Goal: Information Seeking & Learning: Learn about a topic

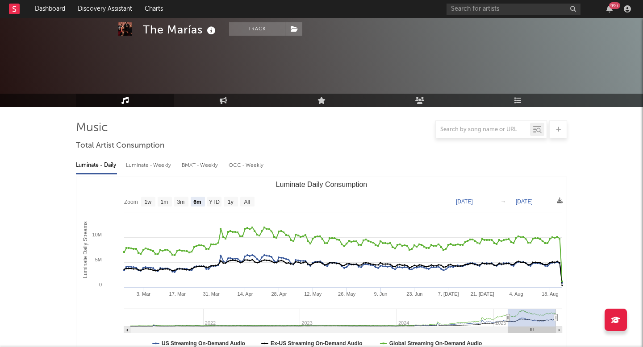
select select "6m"
select select "1w"
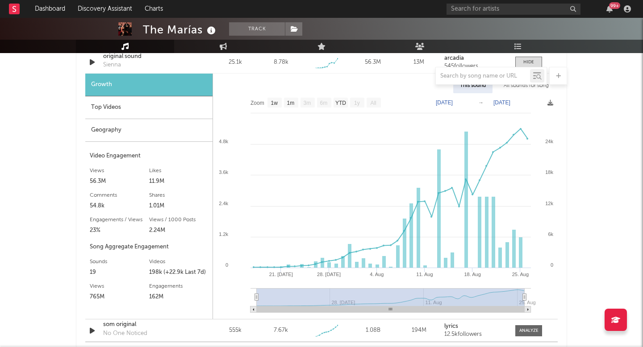
click at [189, 114] on div "Top Videos" at bounding box center [148, 107] width 127 height 23
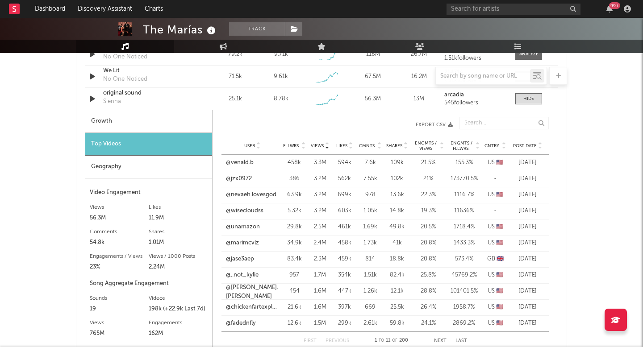
scroll to position [706, 0]
click at [236, 164] on link "@venald.b" at bounding box center [240, 163] width 28 height 9
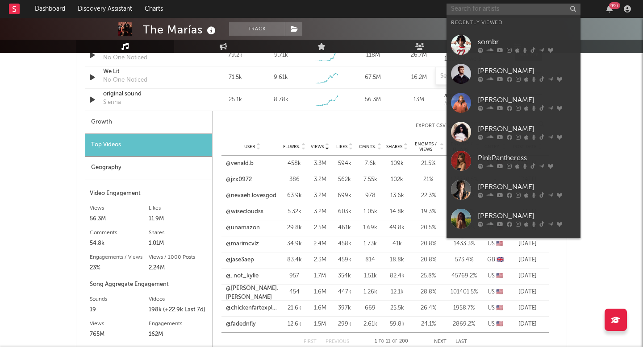
click at [521, 13] on input "text" at bounding box center [513, 9] width 134 height 11
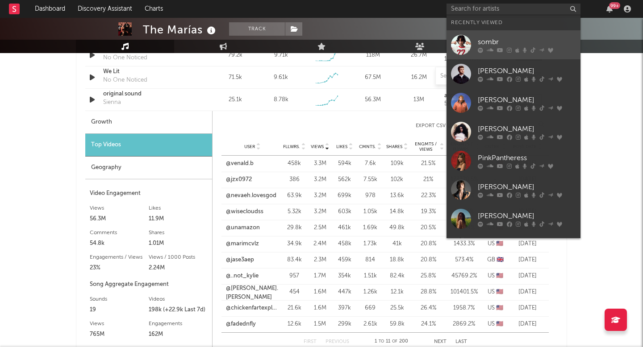
click at [504, 37] on div "sombr" at bounding box center [527, 42] width 98 height 11
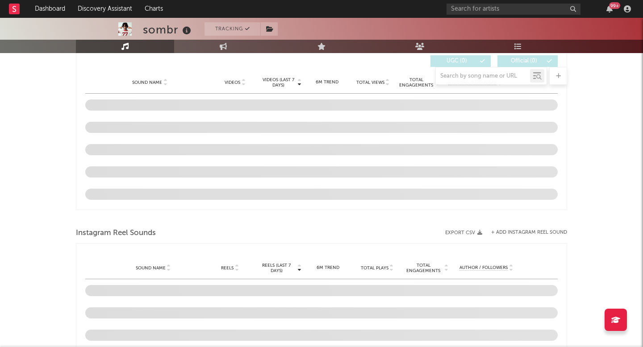
scroll to position [580, 0]
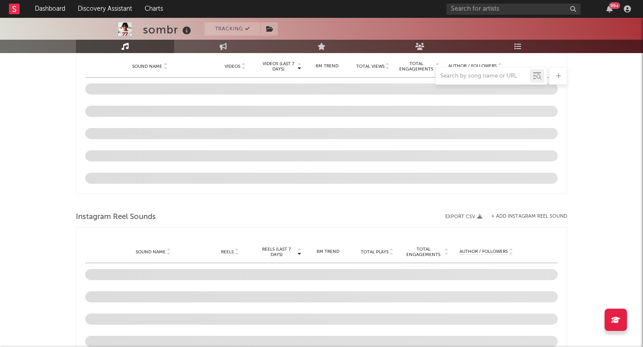
select select "6m"
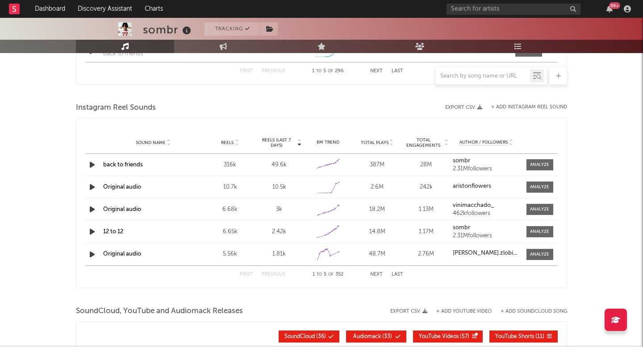
scroll to position [782, 0]
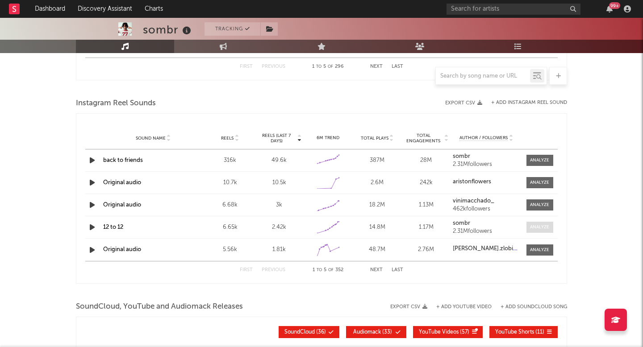
click at [539, 227] on div at bounding box center [539, 227] width 19 height 7
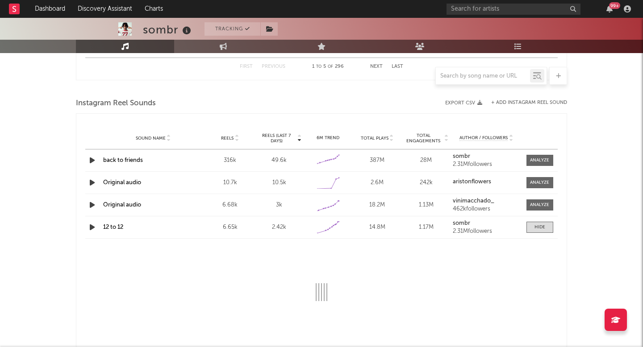
select select "1w"
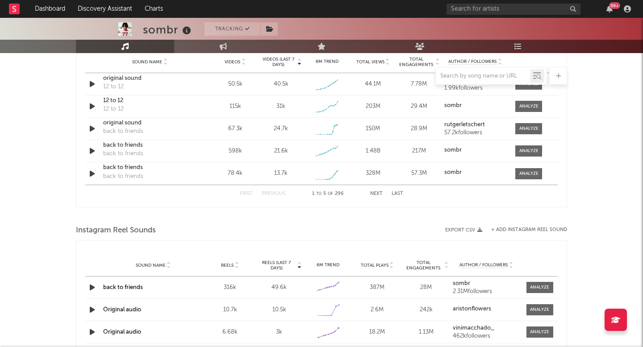
scroll to position [570, 0]
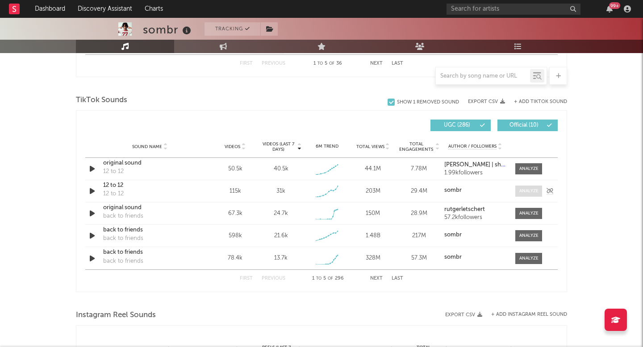
click at [525, 193] on div at bounding box center [528, 191] width 19 height 7
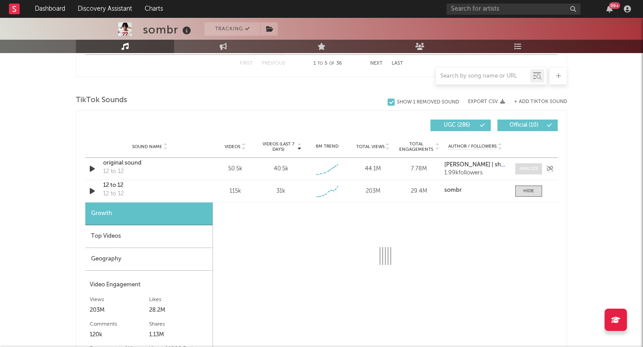
select select "1w"
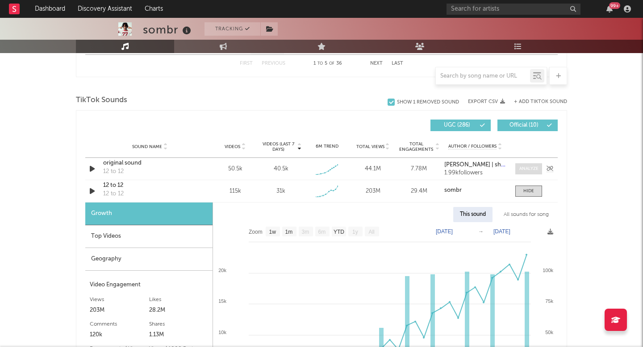
click at [526, 167] on div at bounding box center [528, 169] width 19 height 7
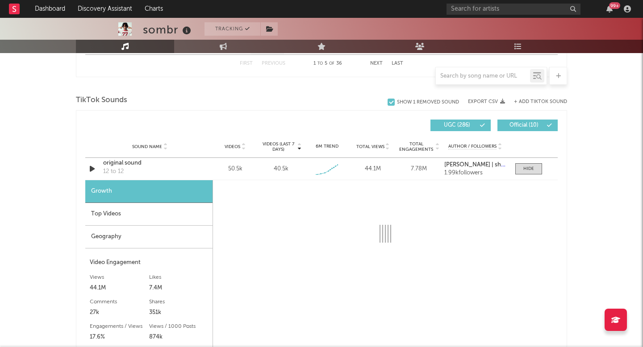
select select "1w"
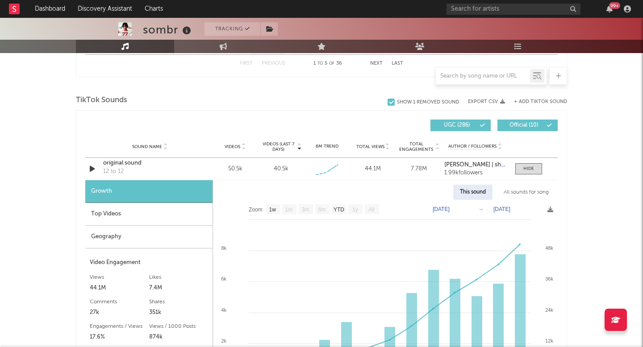
click at [133, 212] on div "Top Videos" at bounding box center [148, 214] width 127 height 23
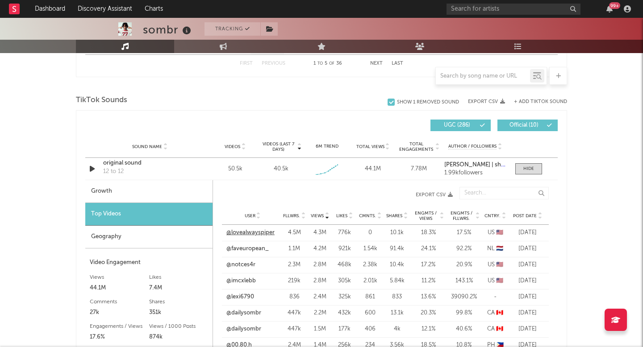
click at [246, 229] on link "@lovealwayspiper" at bounding box center [250, 233] width 48 height 9
